Goal: Information Seeking & Learning: Learn about a topic

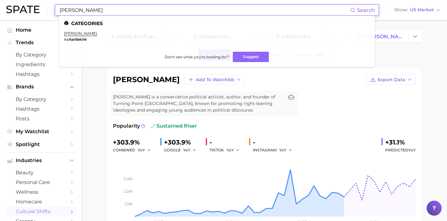
click at [56, 11] on div "[PERSON_NAME] Search Categories [PERSON_NAME] # [PERSON_NAME] Don't see what yo…" at bounding box center [217, 9] width 324 height 11
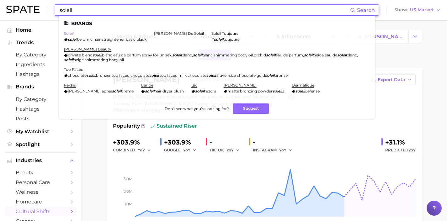
type input "soleil"
click at [70, 33] on link "soleil" at bounding box center [69, 33] width 10 height 5
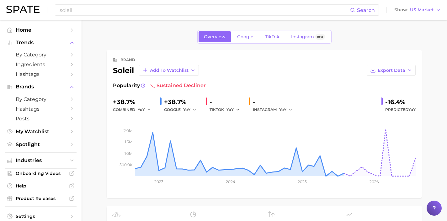
scroll to position [185, 0]
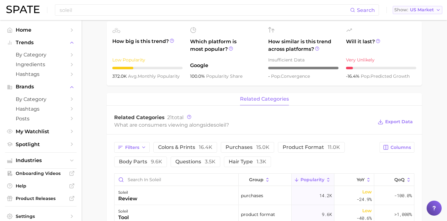
click at [401, 11] on span "Show" at bounding box center [401, 9] width 14 height 3
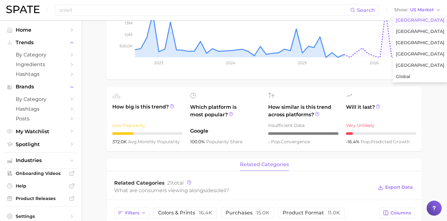
scroll to position [0, 0]
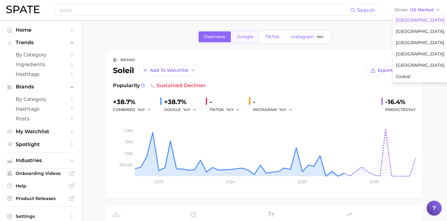
click at [248, 42] on link "Google" at bounding box center [245, 36] width 27 height 11
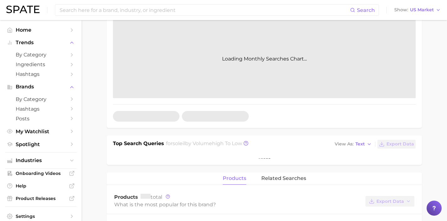
scroll to position [103, 0]
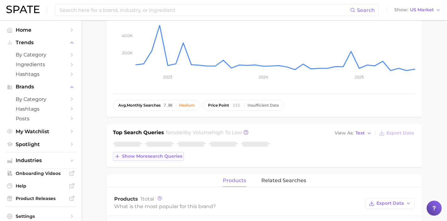
click at [178, 158] on span "Show more search queries" at bounding box center [152, 156] width 60 height 5
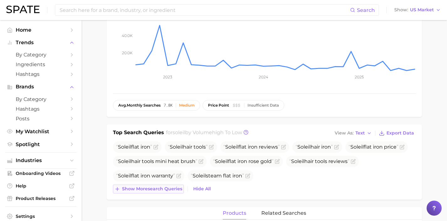
click at [162, 189] on span "Show more search queries" at bounding box center [152, 188] width 60 height 5
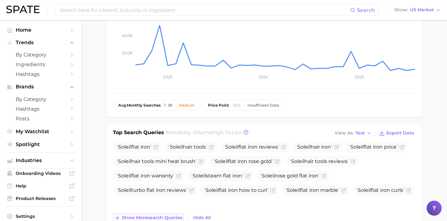
click at [170, 219] on span "Show more search queries" at bounding box center [152, 217] width 60 height 5
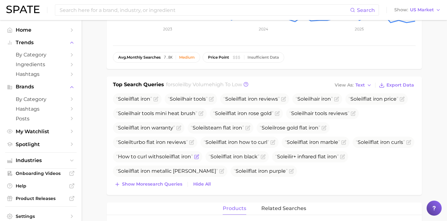
scroll to position [219, 0]
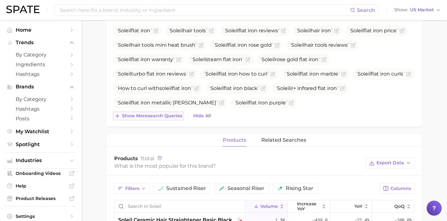
click at [168, 114] on span "Show more search queries" at bounding box center [152, 115] width 60 height 5
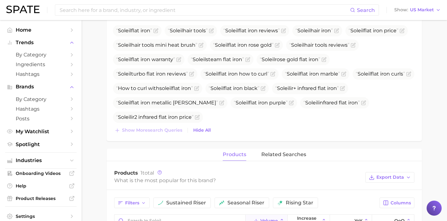
click at [416, 15] on div "Search Show US Market" at bounding box center [223, 10] width 435 height 20
click at [418, 9] on span "US Market" at bounding box center [422, 9] width 24 height 3
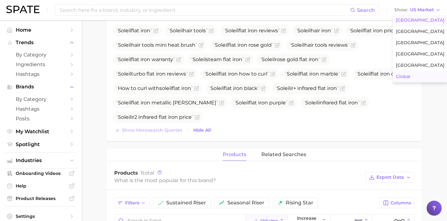
click at [427, 77] on button "Global" at bounding box center [420, 76] width 55 height 11
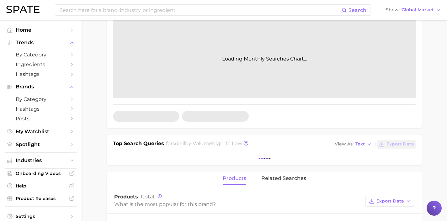
scroll to position [110, 0]
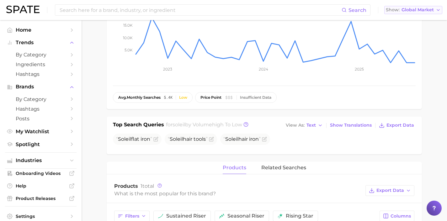
click at [427, 11] on span "Global Market" at bounding box center [418, 9] width 32 height 3
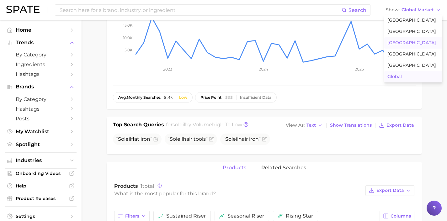
click at [418, 43] on button "[GEOGRAPHIC_DATA]" at bounding box center [413, 42] width 58 height 11
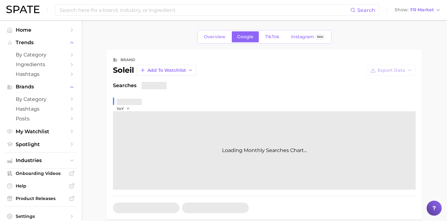
scroll to position [128, 0]
